Goal: Find specific page/section: Find specific page/section

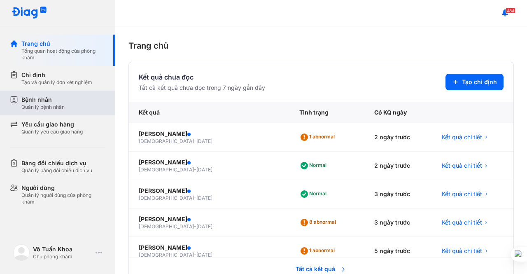
click at [55, 102] on div "Bệnh nhân" at bounding box center [42, 100] width 43 height 8
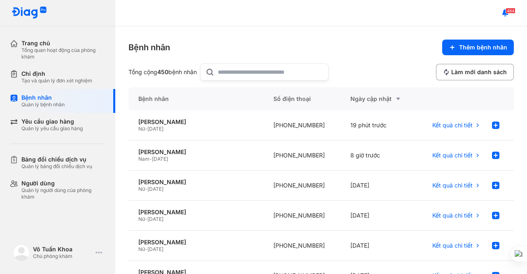
click at [210, 72] on icon at bounding box center [209, 72] width 9 height 10
click at [218, 72] on input "text" at bounding box center [270, 72] width 105 height 16
type input "****"
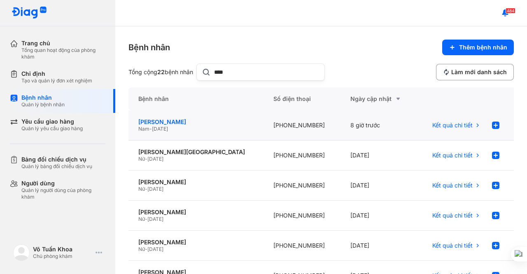
click at [173, 119] on div "[PERSON_NAME]" at bounding box center [195, 121] width 115 height 7
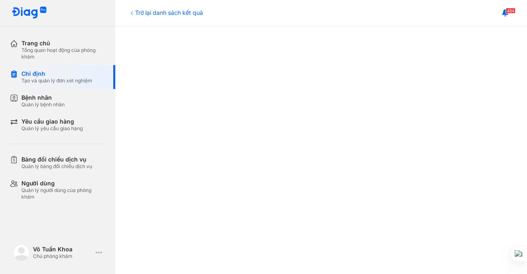
scroll to position [124, 0]
